Goal: Transaction & Acquisition: Obtain resource

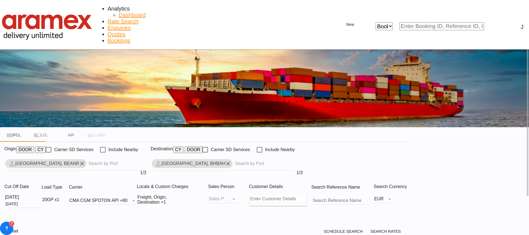
click at [78, 157] on md-chips-wrap "[GEOGRAPHIC_DATA], BEANR" at bounding box center [75, 163] width 142 height 13
click at [85, 160] on md-icon "Remove" at bounding box center [82, 163] width 7 height 7
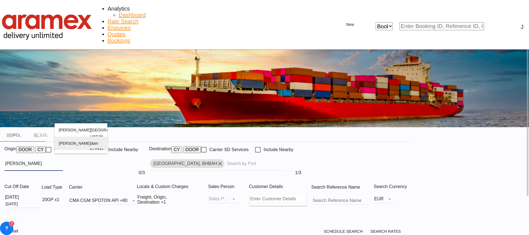
type input "[PERSON_NAME]"
click at [78, 148] on div "[PERSON_NAME] dam [GEOGRAPHIC_DATA] NLRTM" at bounding box center [81, 149] width 44 height 27
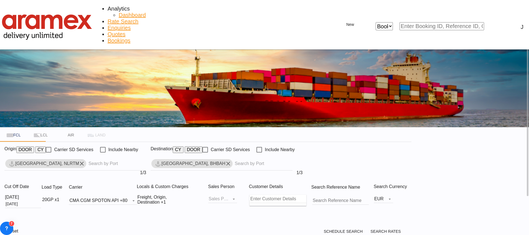
click at [232, 160] on md-icon "Remove" at bounding box center [228, 163] width 7 height 7
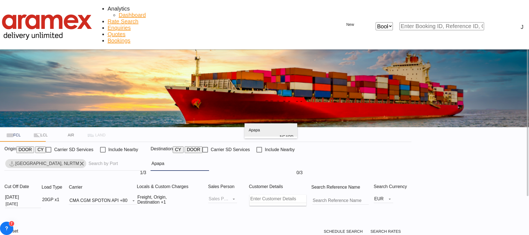
type input "Apapa"
click at [270, 130] on div "Apapa [GEOGRAPHIC_DATA] NGAPP" at bounding box center [271, 136] width 44 height 27
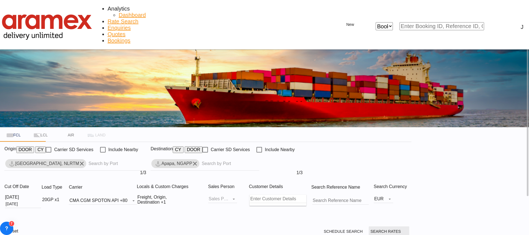
click at [408, 229] on span "Search Rates" at bounding box center [389, 231] width 37 height 4
type input "NLRTM to NGAPP / [DATE]"
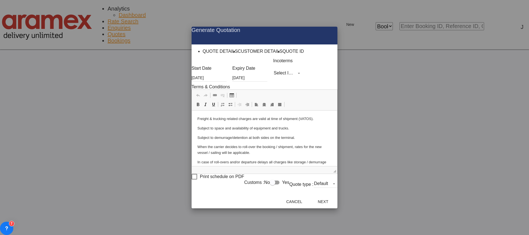
click at [273, 77] on md-select "Select Incoterms CIF - export Cost,Insurance and Freight EXW - import Ex Works …" at bounding box center [287, 73] width 29 height 8
click at [270, 78] on input "search" at bounding box center [269, 75] width 40 height 5
type input "exw"
click at [272, 86] on div "EXW - import" at bounding box center [262, 84] width 18 height 3
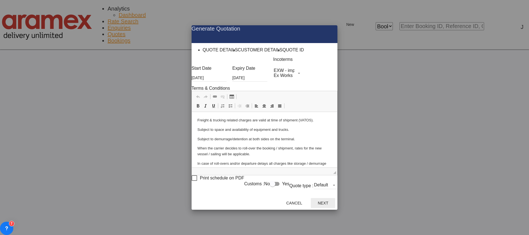
click at [335, 198] on button "Next" at bounding box center [323, 203] width 24 height 10
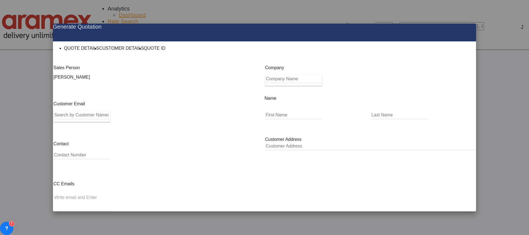
click at [95, 119] on input "Search by Customer Name/Email Id/Company" at bounding box center [82, 115] width 57 height 8
drag, startPoint x: 82, startPoint y: 119, endPoint x: 56, endPoint y: 119, distance: 25.5
click at [56, 119] on div "Generate Quotation QUOTE DETAILS CUSTOMER DETAILS QUOTE ID Start Date [DATE] Ex…" at bounding box center [264, 117] width 529 height 235
paste input "misi"
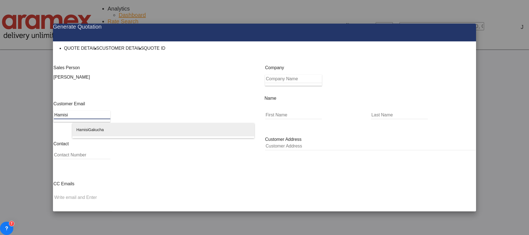
type input "Hamisi"
click at [99, 128] on div "Hamisi Gakucha hamisi @[DOMAIN_NAME] | Aramex [GEOGRAPHIC_DATA]" at bounding box center [164, 136] width 174 height 27
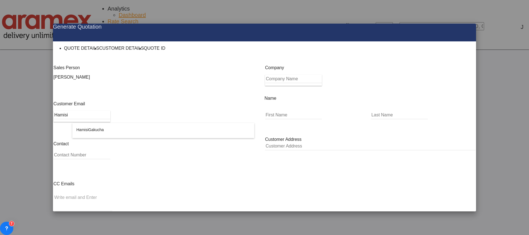
type input "Aramex [GEOGRAPHIC_DATA]"
type input "[EMAIL_ADDRESS][DOMAIN_NAME]"
type input "Hamisi"
type input "Gakucha"
type input "[GEOGRAPHIC_DATA] [GEOGRAPHIC_DATA]"
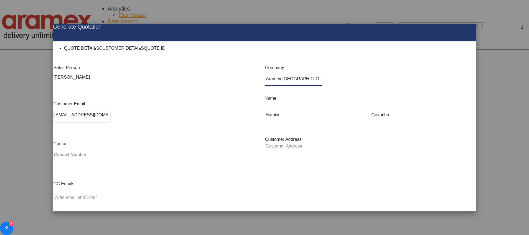
type input "[GEOGRAPHIC_DATA] [GEOGRAPHIC_DATA]"
click at [434, 228] on button "Generate Quotation" at bounding box center [449, 233] width 49 height 10
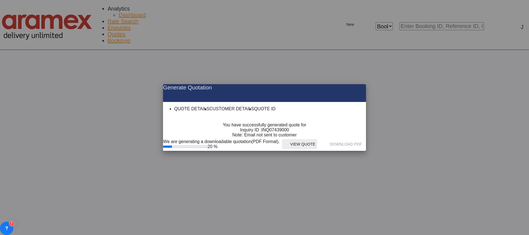
click at [317, 149] on button "View Quote" at bounding box center [299, 144] width 35 height 10
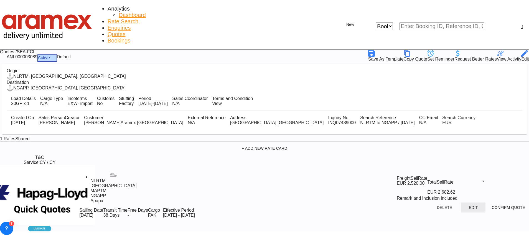
click at [461, 202] on button "Edit" at bounding box center [473, 207] width 24 height 10
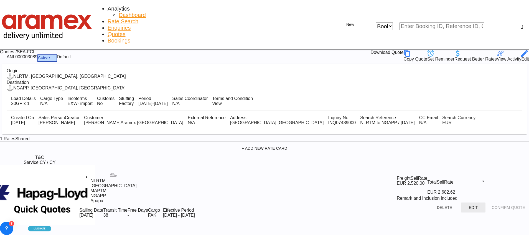
click at [461, 202] on button "Edit" at bounding box center [473, 207] width 24 height 10
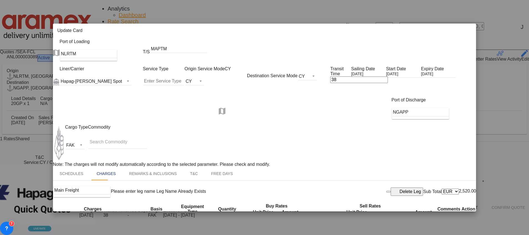
scroll to position [250, 0]
type input "Customs Export documentation (no costs, suggested sell"
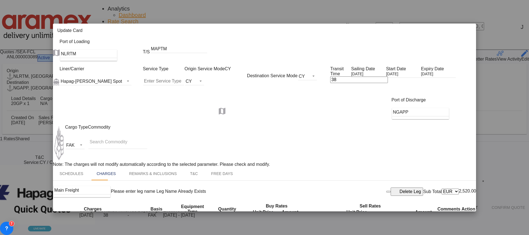
scroll to position [0, 0]
select select "per shipment"
drag, startPoint x: 248, startPoint y: 100, endPoint x: 244, endPoint y: 100, distance: 4.2
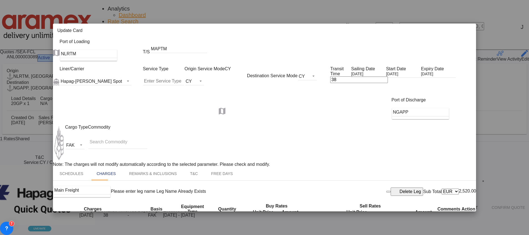
type input "65"
drag, startPoint x: 355, startPoint y: 95, endPoint x: 336, endPoint y: 95, distance: 18.6
type input "65"
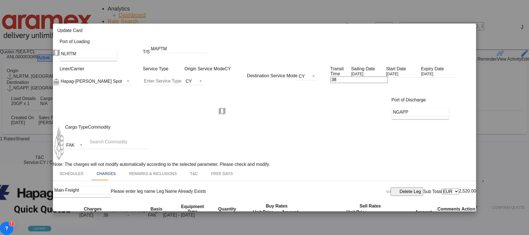
scroll to position [291, 0]
drag, startPoint x: 456, startPoint y: 211, endPoint x: 456, endPoint y: 216, distance: 4.4
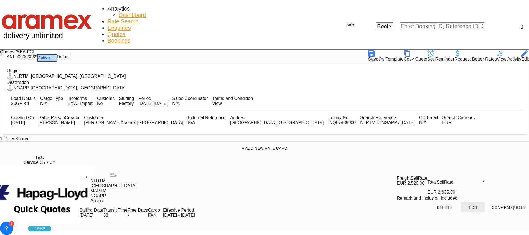
click at [461, 202] on button "Edit" at bounding box center [473, 207] width 24 height 10
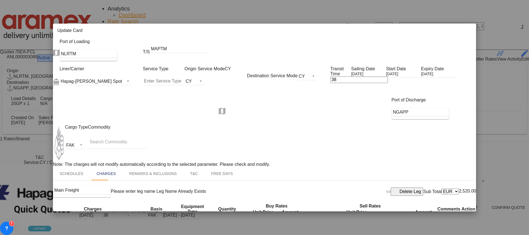
click at [88, 129] on span "Trans port at Origin" at bounding box center [84, 128] width 33 height 4
type input "Transport at Origin"
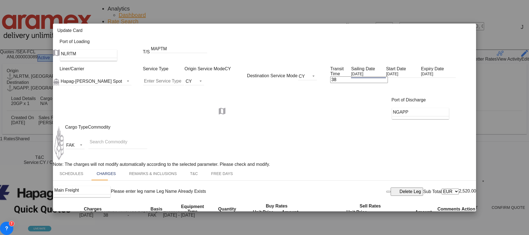
click at [366, 72] on input "[DATE]" at bounding box center [368, 75] width 35 height 6
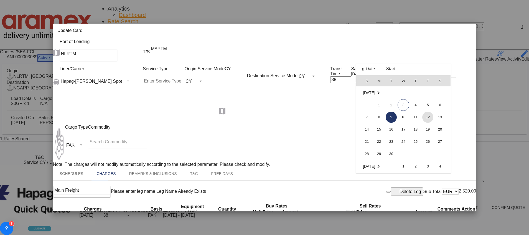
click at [428, 119] on span "12" at bounding box center [427, 116] width 11 height 11
type input "[DATE]"
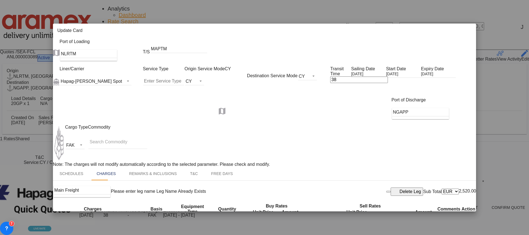
drag, startPoint x: 335, startPoint y: 68, endPoint x: 318, endPoint y: 70, distance: 16.7
click at [318, 70] on div "Liner/Carrier Hapag-[PERSON_NAME] Spot 2HM LOGISTICS D.O.O AAXL GLOBAL SHIPPING…" at bounding box center [268, 81] width 417 height 31
click at [336, 97] on div "Liner/Carrier Hapag-[PERSON_NAME] Spot 2HM LOGISTICS D.O.O AAXL GLOBAL SHIPPING…" at bounding box center [268, 81] width 417 height 31
click at [103, 79] on span "Hapag-[PERSON_NAME] Spot" at bounding box center [91, 81] width 61 height 5
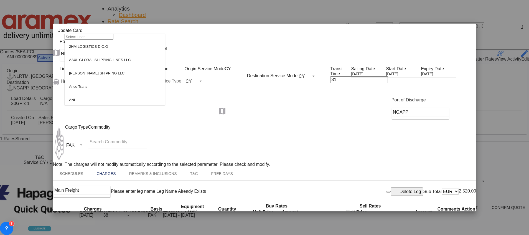
scroll to position [530, 0]
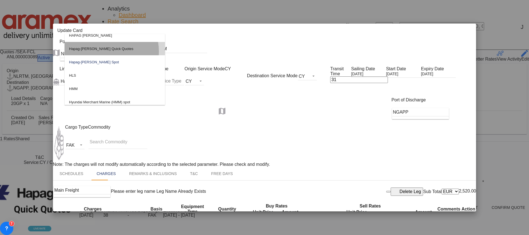
click at [104, 55] on md-option "Hapag-[PERSON_NAME] Quick Quotes" at bounding box center [115, 48] width 100 height 13
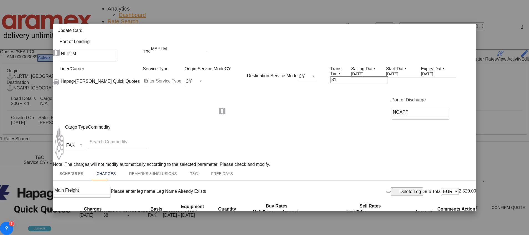
click at [272, 118] on div "Port of Discharge NGAPP" at bounding box center [264, 110] width 423 height 27
drag, startPoint x: 331, startPoint y: 70, endPoint x: 319, endPoint y: 71, distance: 11.7
click at [319, 71] on div "Liner/Carrier Hapag-[PERSON_NAME] Quick Quotes Service Type Origin Service Mode…" at bounding box center [268, 81] width 417 height 31
type input "35"
click at [339, 106] on div "Port of Discharge NGAPP" at bounding box center [264, 110] width 423 height 27
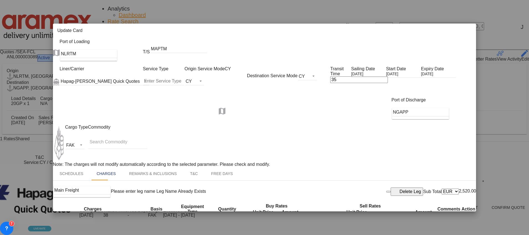
scroll to position [125, 0]
click at [163, 167] on md-tab-item "Remarks & Inclusions" at bounding box center [153, 173] width 61 height 13
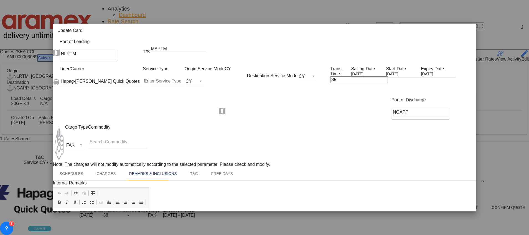
scroll to position [248, 0]
click at [104, 167] on md-tab-item "Charges" at bounding box center [106, 173] width 32 height 13
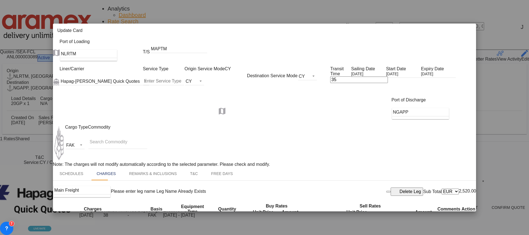
scroll to position [248, 0]
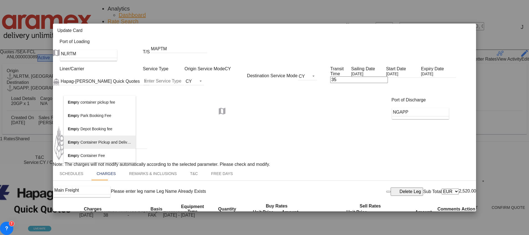
click at [102, 142] on span "Emp ty Container Pickup and Delivery Charge" at bounding box center [107, 142] width 78 height 4
type input "Empty Container Pickup and Delivery Charge"
select select "per equipment"
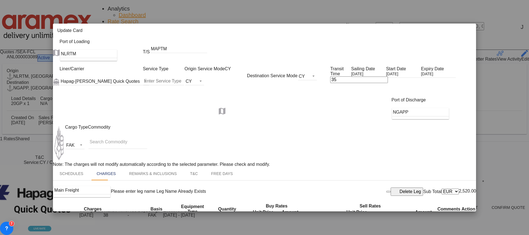
drag, startPoint x: 456, startPoint y: 167, endPoint x: 445, endPoint y: 168, distance: 11.4
type input "Delta"
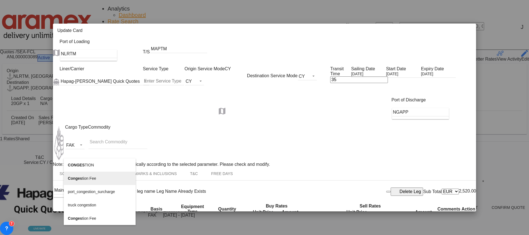
click at [97, 178] on li "Conges tion Fee" at bounding box center [100, 177] width 72 height 13
type input "Congestion Fee"
select select "per equipment"
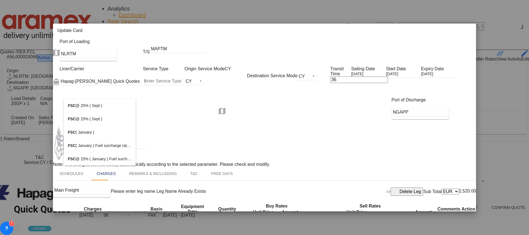
type input "FSC"
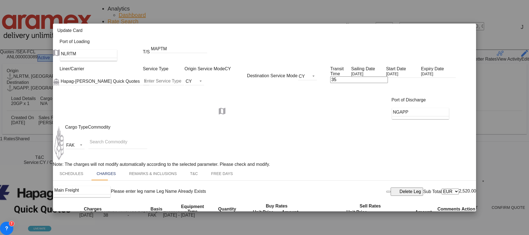
type input "Admin Fee"
select select "per equipment"
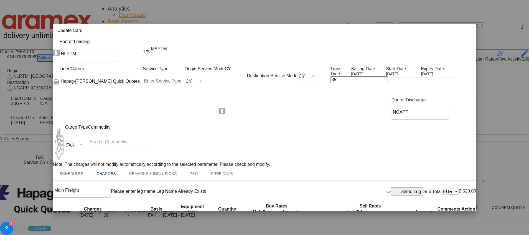
drag, startPoint x: 155, startPoint y: 134, endPoint x: 157, endPoint y: 131, distance: 3.9
select select "per equipment"
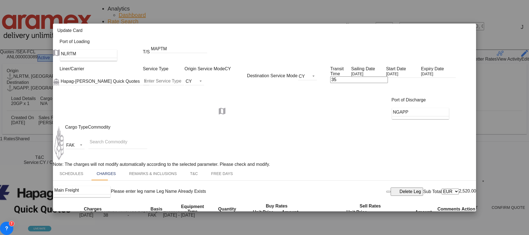
drag, startPoint x: 153, startPoint y: 154, endPoint x: 154, endPoint y: 148, distance: 5.9
select select "per equipment"
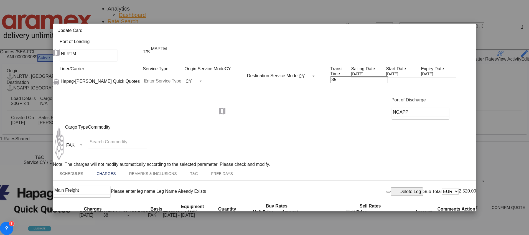
select select "20GP"
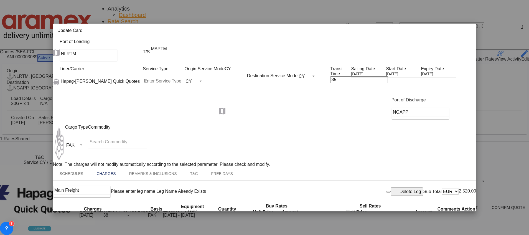
select select "20GP"
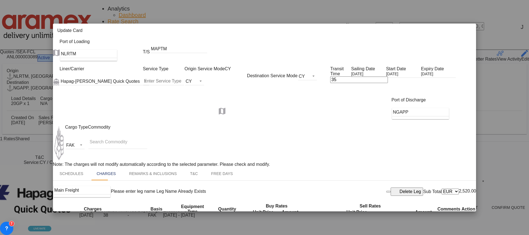
select select "20GP"
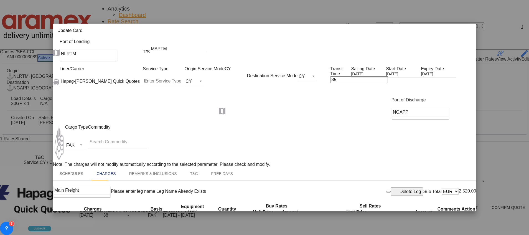
drag, startPoint x: 268, startPoint y: 83, endPoint x: 240, endPoint y: 85, distance: 28.6
type input "210.60"
drag, startPoint x: 252, startPoint y: 102, endPoint x: 246, endPoint y: 102, distance: 6.4
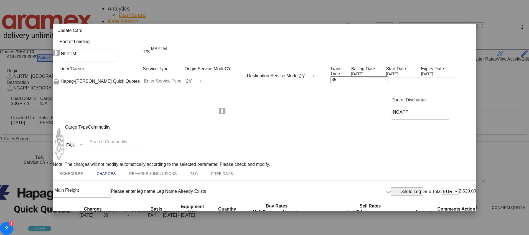
type input "50"
drag, startPoint x: 339, startPoint y: 98, endPoint x: 333, endPoint y: 98, distance: 6.7
type input "50"
drag, startPoint x: 354, startPoint y: 83, endPoint x: 334, endPoint y: 82, distance: 19.5
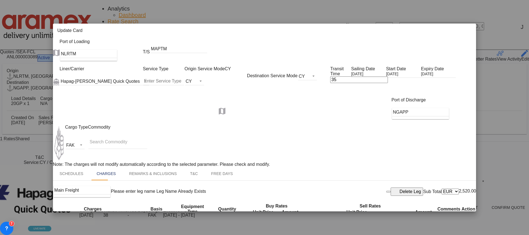
type input "210.6"
drag, startPoint x: 267, startPoint y: 118, endPoint x: 253, endPoint y: 120, distance: 14.6
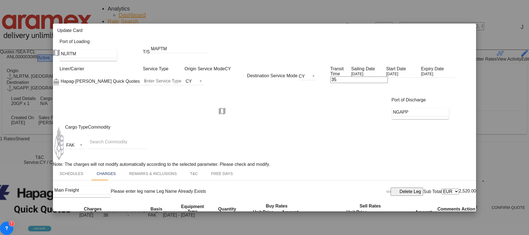
type input "17"
drag, startPoint x: 356, startPoint y: 117, endPoint x: 334, endPoint y: 119, distance: 22.3
type input "17"
drag, startPoint x: 268, startPoint y: 134, endPoint x: 274, endPoint y: 138, distance: 6.5
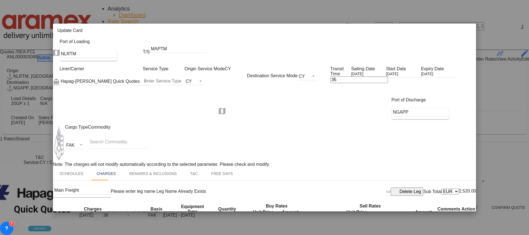
paste input "€ 69.40"
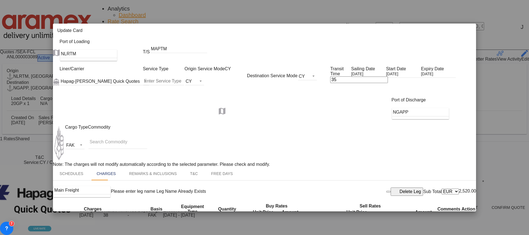
type input "69.40"
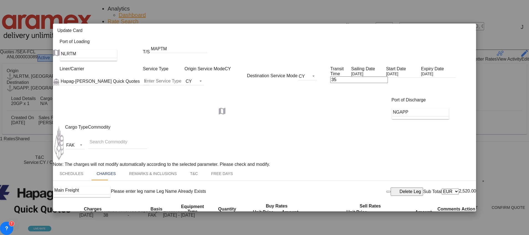
paste input "69.40"
type input "69.40"
drag, startPoint x: 264, startPoint y: 155, endPoint x: 254, endPoint y: 154, distance: 10.0
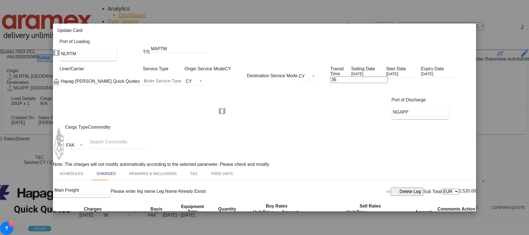
type input "14.5"
drag, startPoint x: 357, startPoint y: 153, endPoint x: 341, endPoint y: 153, distance: 15.8
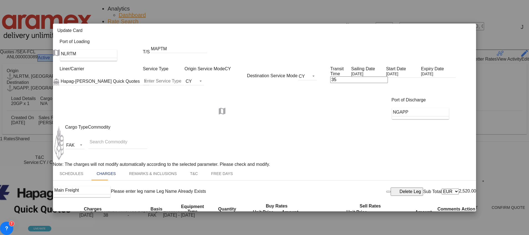
paste input "14.5"
type input "14.5"
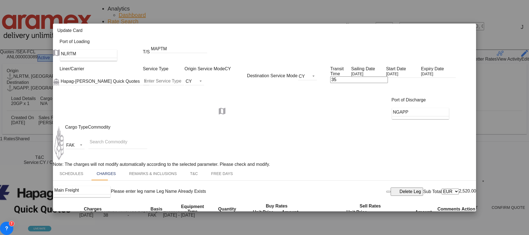
type input "210.6"
type input "69.4"
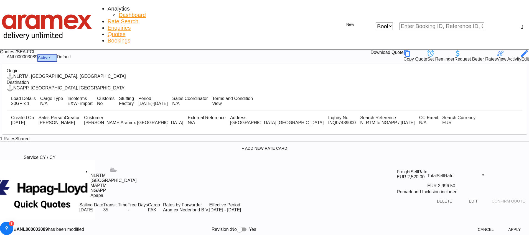
click at [503, 224] on button "Apply" at bounding box center [515, 229] width 24 height 10
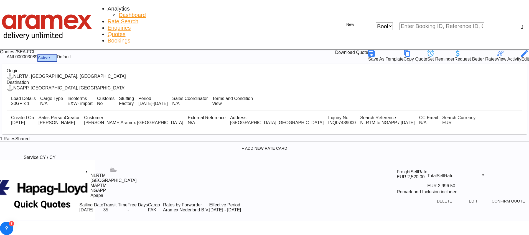
click at [368, 50] on div "Download Quote" at bounding box center [351, 53] width 33 height 7
click at [461, 196] on button "Edit" at bounding box center [473, 201] width 24 height 10
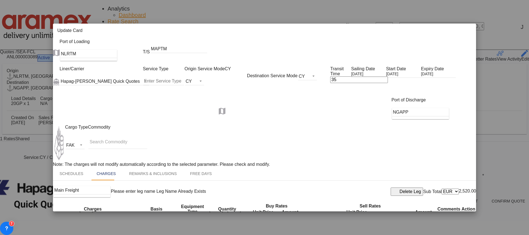
scroll to position [166, 0]
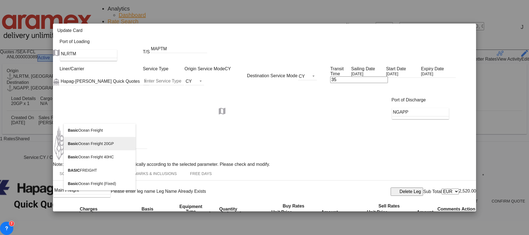
click at [111, 144] on span "Basic Ocean Freight 20GP" at bounding box center [91, 143] width 46 height 4
type input "Basic Ocean Freight 20GP"
select select "per equipment"
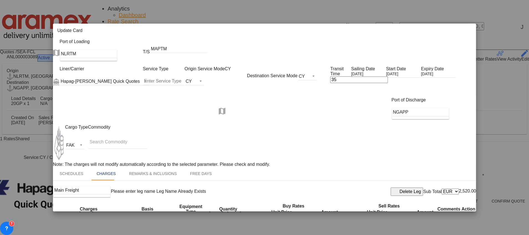
select select "20GP"
drag, startPoint x: 264, startPoint y: 118, endPoint x: 252, endPoint y: 120, distance: 12.5
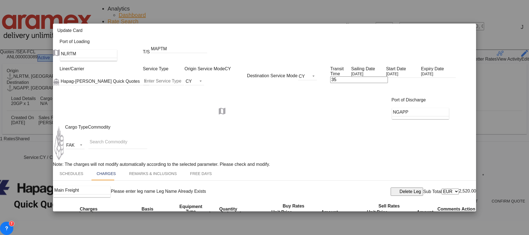
paste input "1432"
type input "1432"
drag, startPoint x: 362, startPoint y: 118, endPoint x: 350, endPoint y: 120, distance: 12.1
paste input "1432"
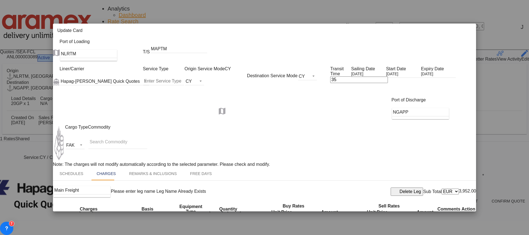
drag, startPoint x: 351, startPoint y: 121, endPoint x: 339, endPoint y: 121, distance: 12.2
paste input "Update Card Port ..."
type input "1432"
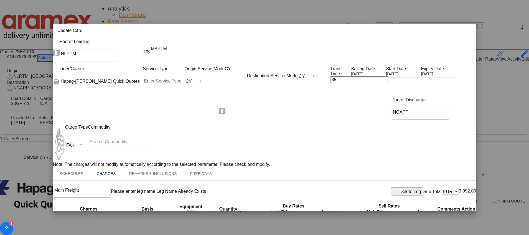
type input "1432"
click at [107, 79] on div "Hapag-[PERSON_NAME] Quick Quotes" at bounding box center [100, 81] width 79 height 5
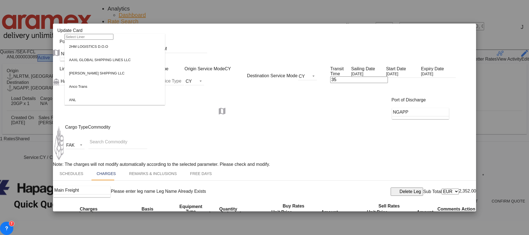
scroll to position [517, 0]
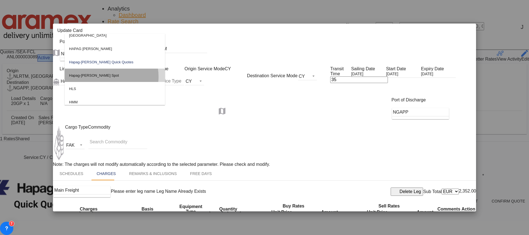
click at [104, 82] on md-option "Hapag-[PERSON_NAME] Spot" at bounding box center [115, 75] width 100 height 13
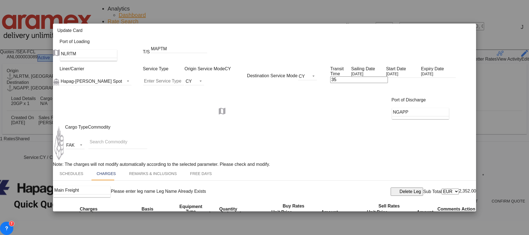
click at [310, 106] on div "Port of Discharge NGAPP" at bounding box center [264, 110] width 423 height 27
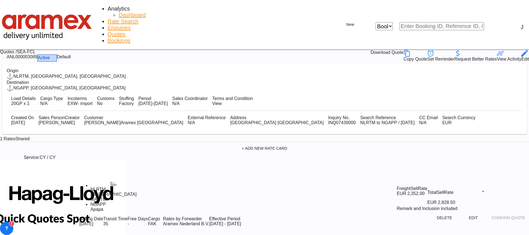
click at [368, 50] on div "Download Quote" at bounding box center [351, 53] width 33 height 7
click at [108, 18] on span "Rate Search" at bounding box center [123, 21] width 31 height 6
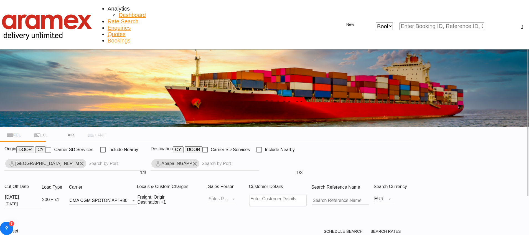
click at [59, 197] on div "20GP x1" at bounding box center [50, 199] width 17 height 5
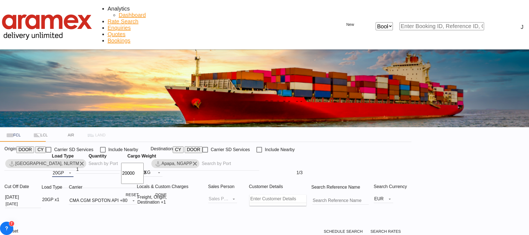
click at [73, 168] on md-select-value "20GP" at bounding box center [62, 172] width 21 height 8
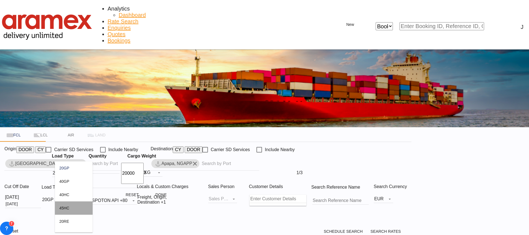
click at [74, 208] on md-option "45HC" at bounding box center [74, 207] width 38 height 13
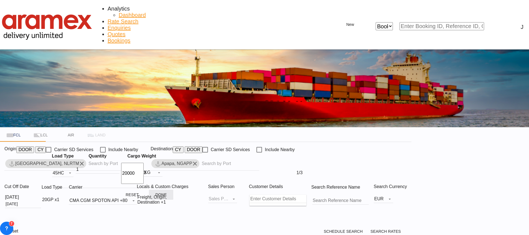
click at [155, 189] on button "Done" at bounding box center [161, 194] width 24 height 10
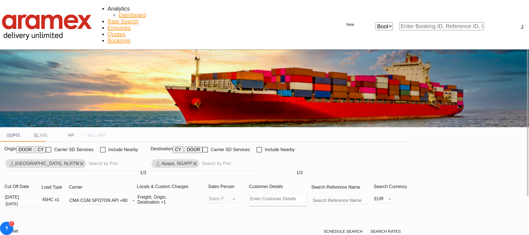
click at [198, 160] on md-icon "Remove" at bounding box center [195, 163] width 7 height 7
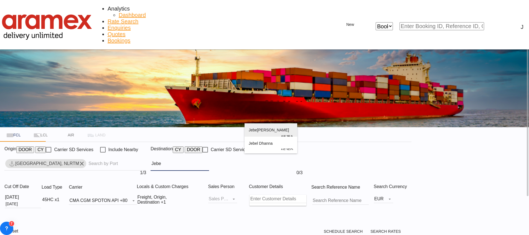
type input "Jebe"
click at [278, 128] on div "Jebe l Ali [GEOGRAPHIC_DATA] [GEOGRAPHIC_DATA]" at bounding box center [271, 136] width 44 height 27
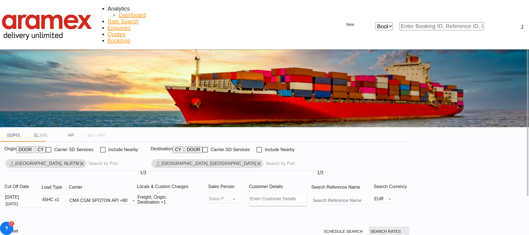
click at [409, 226] on button "Search Rates" at bounding box center [389, 231] width 40 height 10
type input "NLRTM to AEJEA / [DATE]"
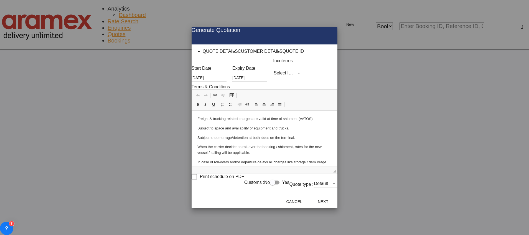
click at [273, 77] on md-select "Select Incoterms CIF - export Cost,Insurance and Freight EXW - import Ex Works …" at bounding box center [287, 73] width 29 height 8
click at [271, 78] on input "search" at bounding box center [269, 75] width 40 height 5
type input "exw"
click at [270, 86] on div "EXW - import" at bounding box center [262, 84] width 18 height 3
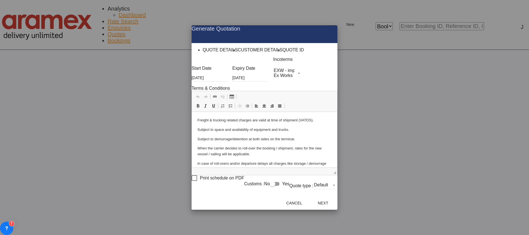
click at [335, 201] on button "Next" at bounding box center [323, 203] width 24 height 10
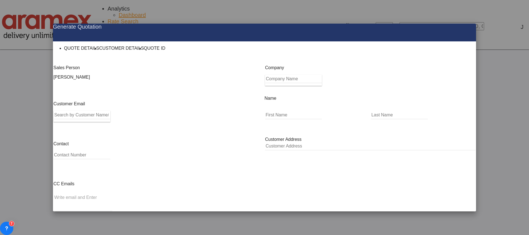
click at [94, 119] on input "Search by Customer Name/Email Id/Company" at bounding box center [82, 115] width 57 height 8
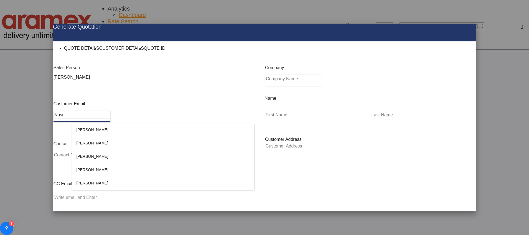
type input "Nusr"
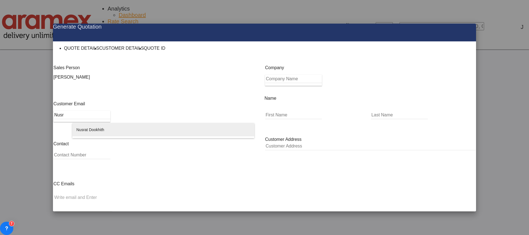
click at [87, 133] on div "Nusr at Dookhith nusr [EMAIL_ADDRESS][DOMAIN_NAME] | Aramex International LLC. …" at bounding box center [164, 136] width 174 height 27
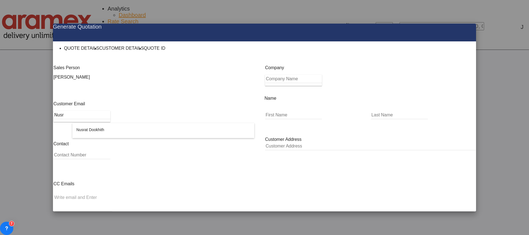
type input "Aramex International LLC. – [GEOGRAPHIC_DATA]"
type input "[EMAIL_ADDRESS][DOMAIN_NAME]"
type input "Nusrat"
type input "Dookhith"
type input "[GEOGRAPHIC_DATA] [GEOGRAPHIC_DATA]"
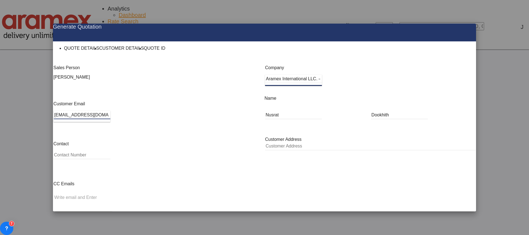
click at [438, 228] on button "Generate Quotation" at bounding box center [449, 233] width 49 height 10
type input "[GEOGRAPHIC_DATA] [GEOGRAPHIC_DATA]"
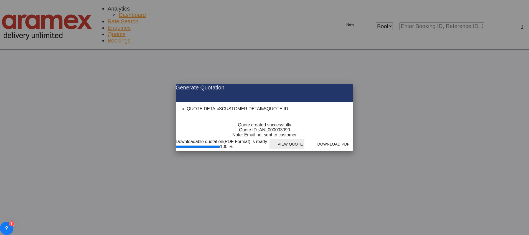
click at [305, 149] on button "View Quote" at bounding box center [287, 144] width 35 height 10
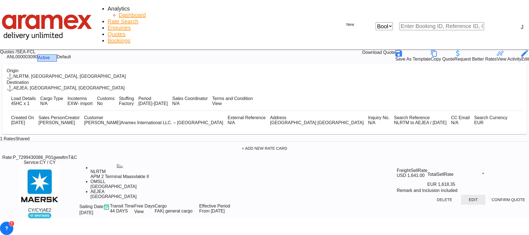
click at [461, 194] on button "Edit" at bounding box center [473, 199] width 24 height 10
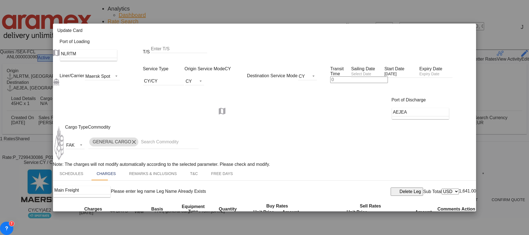
scroll to position [208, 0]
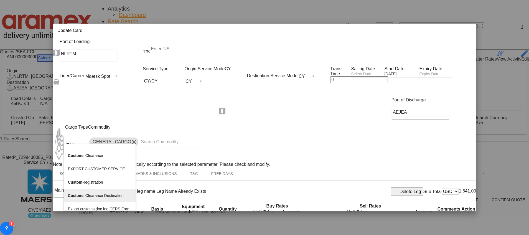
scroll to position [624, 0]
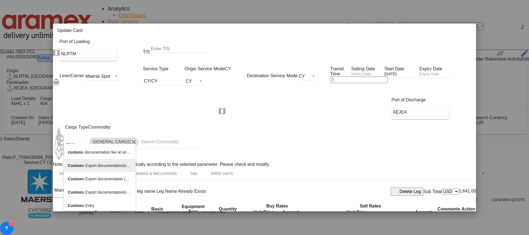
click at [112, 165] on span "Custom s Export documentation(no costs, suggested sell)" at bounding box center [117, 165] width 99 height 4
type input "Customs Export documentation(no costs, suggested sell)"
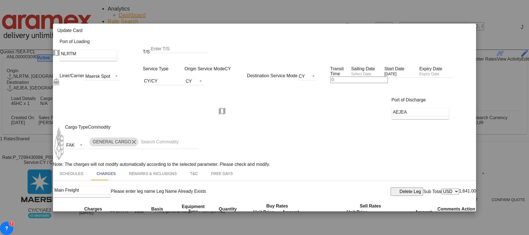
select select "per shipment"
drag, startPoint x: 263, startPoint y: 138, endPoint x: 247, endPoint y: 138, distance: 16.4
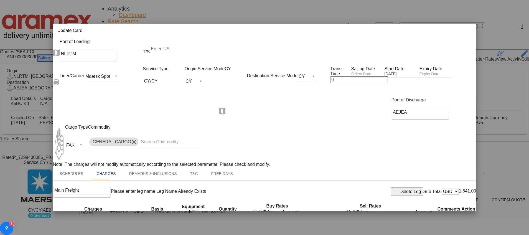
type input "65"
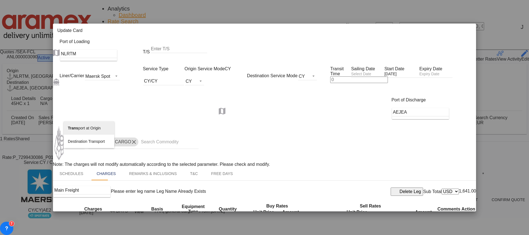
click at [81, 127] on span "Trans port at Origin" at bounding box center [84, 128] width 33 height 4
type input "Transport at Origin"
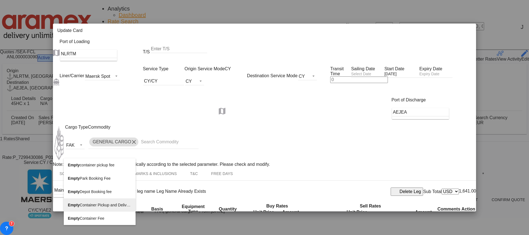
click at [99, 202] on span "Empty Container Pickup and Delivery Charge" at bounding box center [107, 204] width 78 height 4
type input "Empty Container Pickup and Delivery Charge"
select select "per equipment"
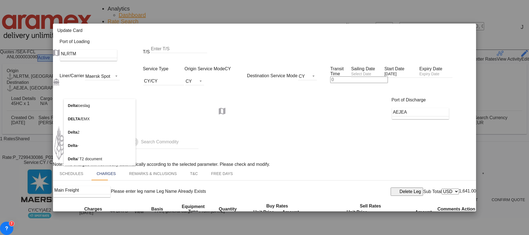
type input "Delta"
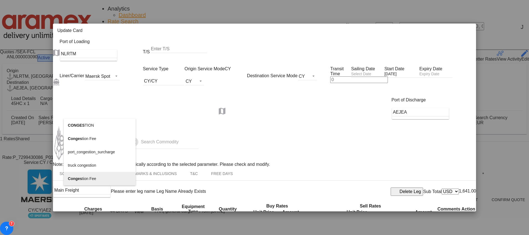
click at [93, 177] on span "Conges tion Fee" at bounding box center [82, 178] width 28 height 4
type input "Congestion Fee"
select select "per container"
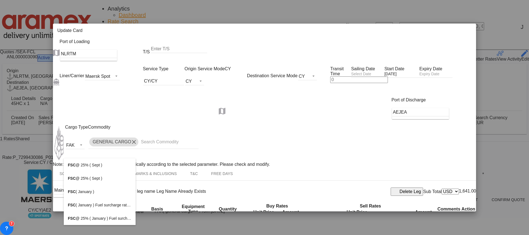
type input "FSC"
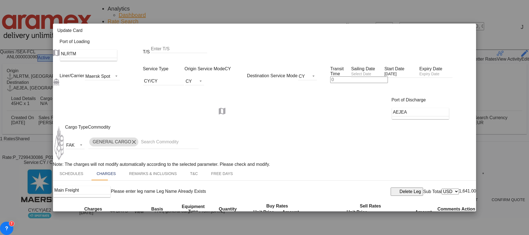
type input "Admin fee"
select select "per equipment"
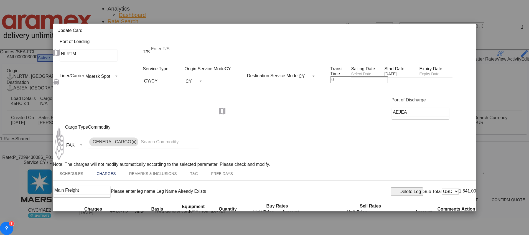
drag, startPoint x: 153, startPoint y: 152, endPoint x: 153, endPoint y: 149, distance: 3.3
select select "per equipment"
drag, startPoint x: 153, startPoint y: 136, endPoint x: 154, endPoint y: 133, distance: 3.9
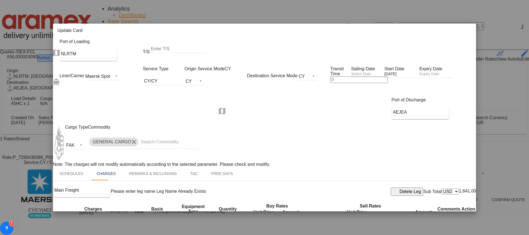
select select "per equipment"
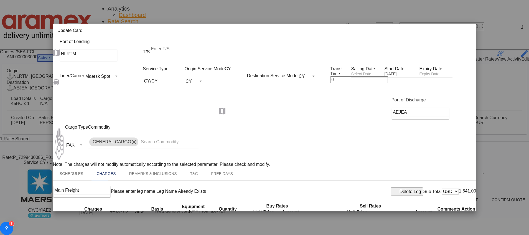
select select "45HC"
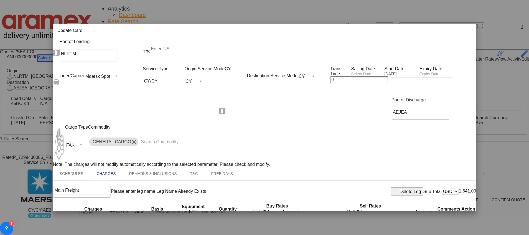
select select "45HC"
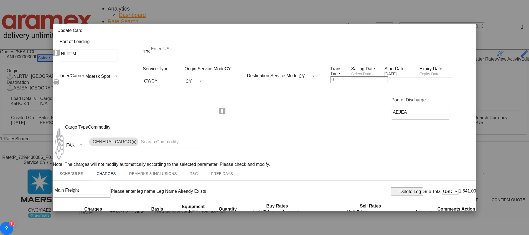
select select "45HC"
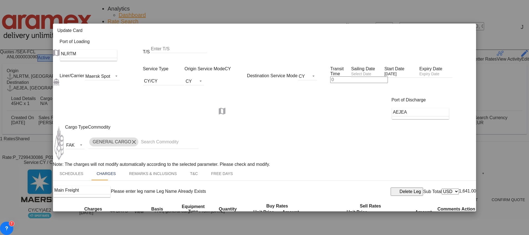
select select "45HC"
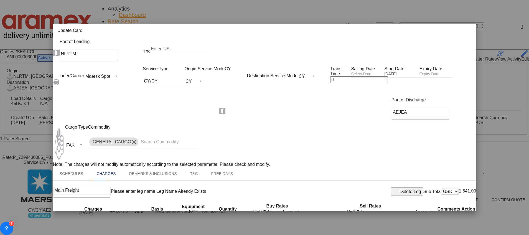
drag, startPoint x: 265, startPoint y: 118, endPoint x: 250, endPoint y: 121, distance: 15.6
type input "463"
drag, startPoint x: 358, startPoint y: 118, endPoint x: 322, endPoint y: 120, distance: 35.6
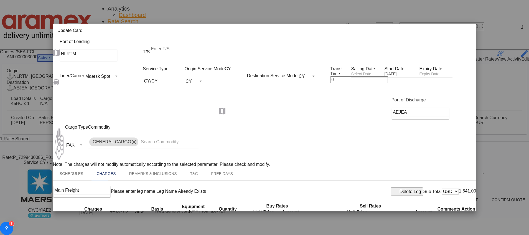
type input "463"
drag, startPoint x: 257, startPoint y: 93, endPoint x: 251, endPoint y: 93, distance: 6.1
type input "52"
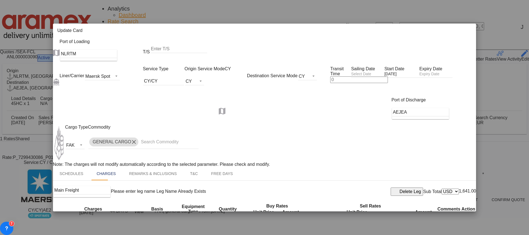
drag, startPoint x: 356, startPoint y: 92, endPoint x: 334, endPoint y: 95, distance: 21.2
type input "52"
type input "17"
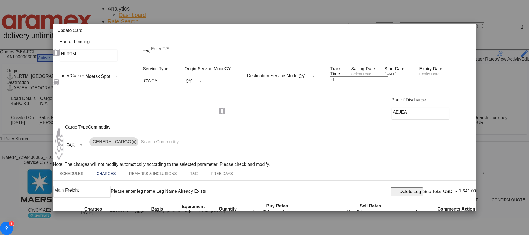
drag, startPoint x: 354, startPoint y: 115, endPoint x: 334, endPoint y: 117, distance: 20.1
type input "17"
drag, startPoint x: 268, startPoint y: 129, endPoint x: 249, endPoint y: 131, distance: 19.0
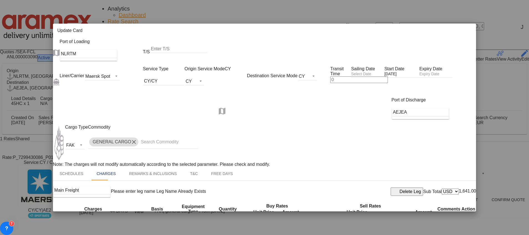
paste input "€ 111.72"
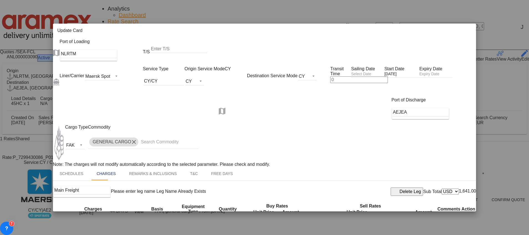
type input "111.72"
drag, startPoint x: 357, startPoint y: 132, endPoint x: 332, endPoint y: 134, distance: 25.4
paste input "111.72"
type input "111.72"
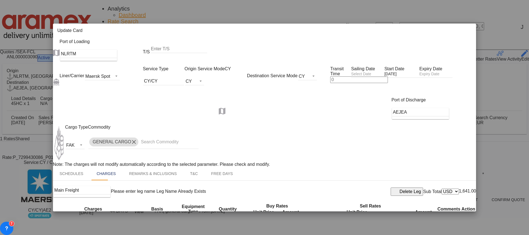
drag, startPoint x: 269, startPoint y: 149, endPoint x: 237, endPoint y: 149, distance: 32.2
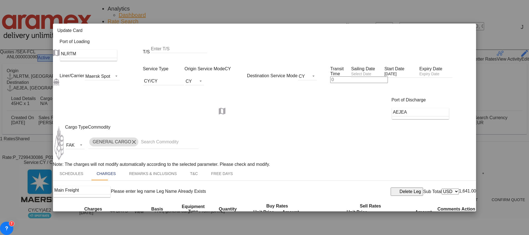
type input "14.50"
paste input "14.5"
type input "14.50"
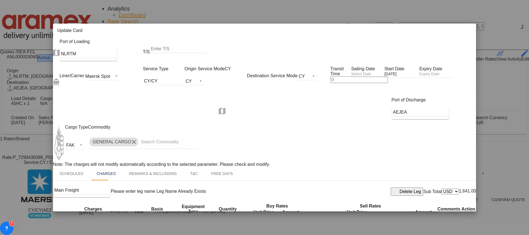
type input "14.5"
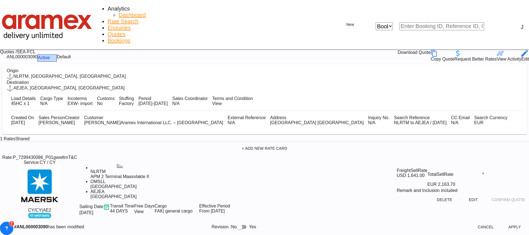
click at [503, 222] on button "Apply" at bounding box center [515, 227] width 24 height 10
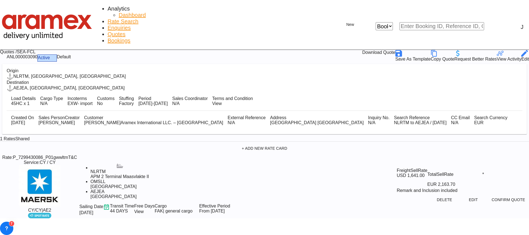
click at [395, 50] on div "Download Quote" at bounding box center [378, 53] width 33 height 7
